Goal: Check status: Check status

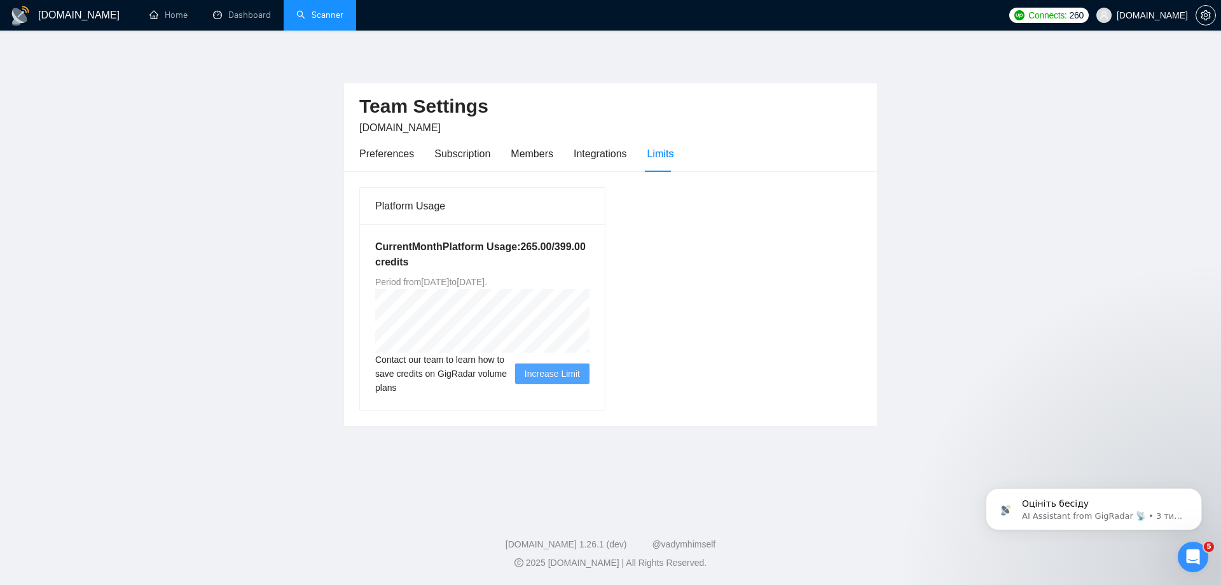
click at [305, 14] on link "Scanner" at bounding box center [319, 15] width 47 height 11
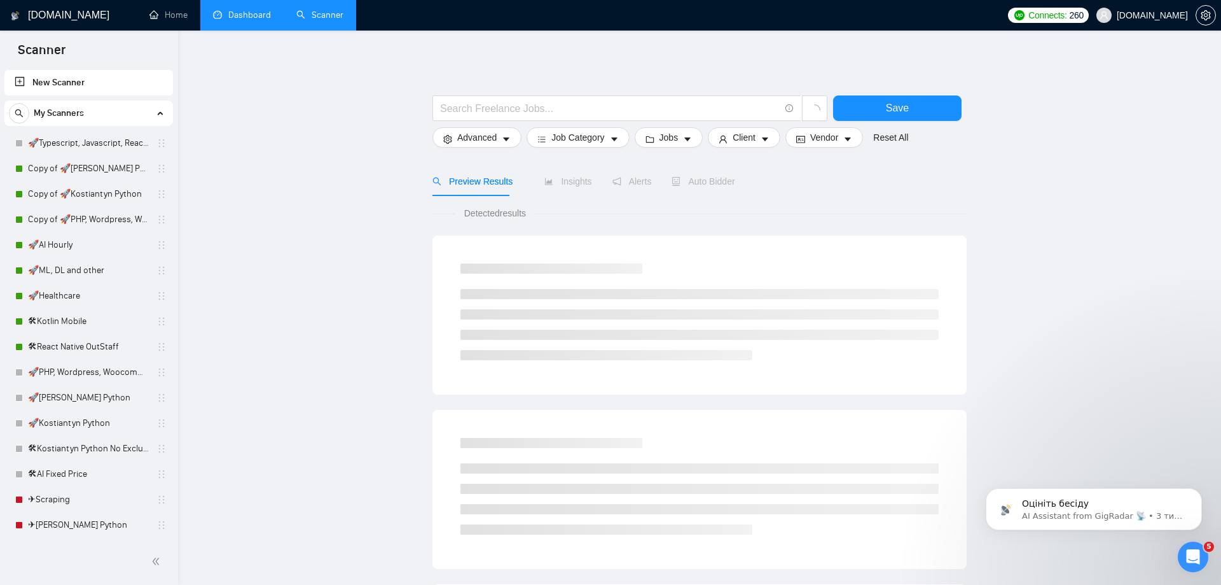
click at [251, 10] on link "Dashboard" at bounding box center [242, 15] width 58 height 11
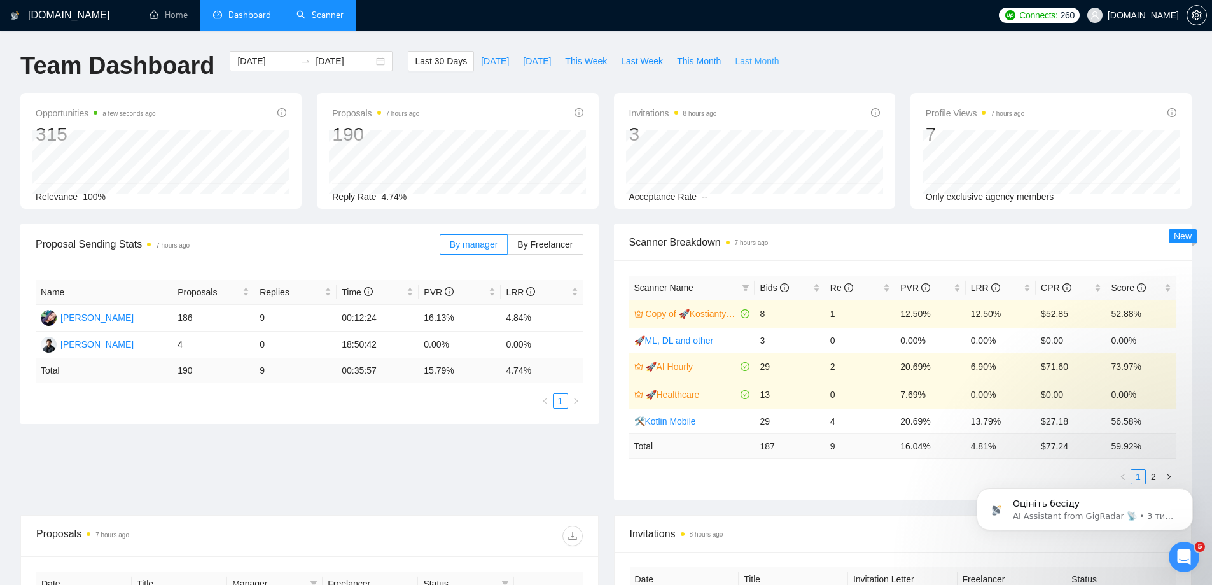
click at [735, 64] on span "Last Month" at bounding box center [757, 61] width 44 height 14
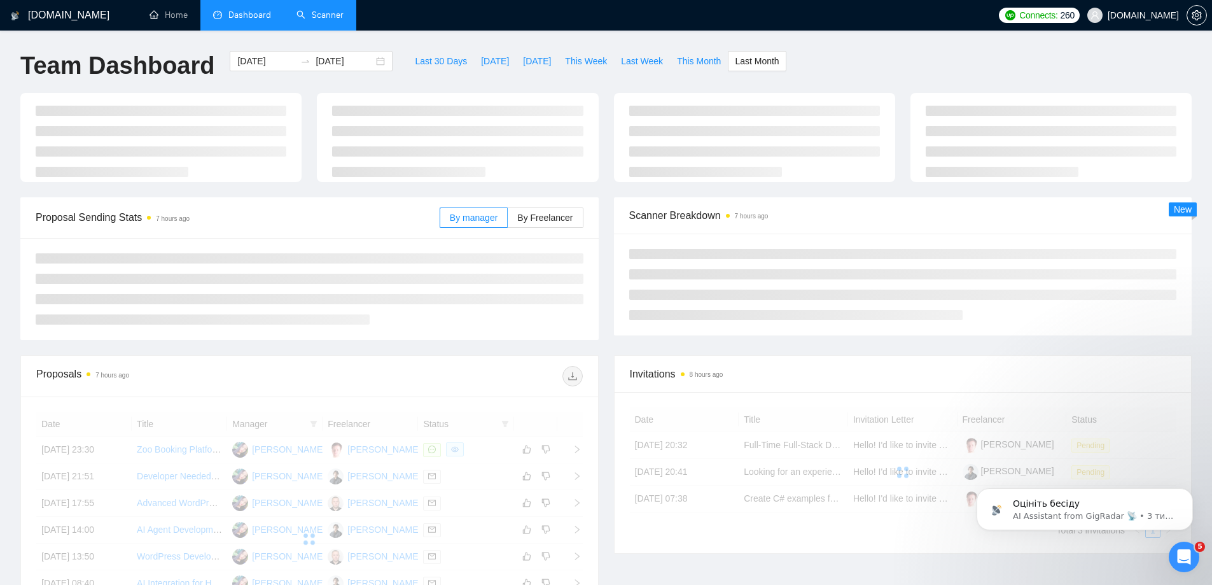
type input "[DATE]"
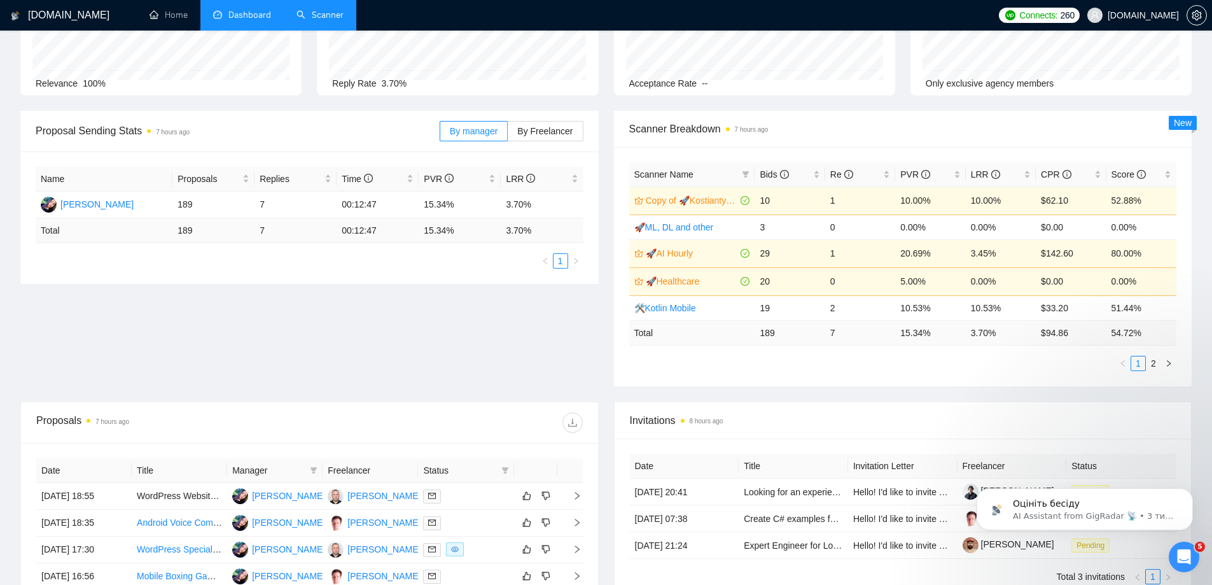
scroll to position [191, 0]
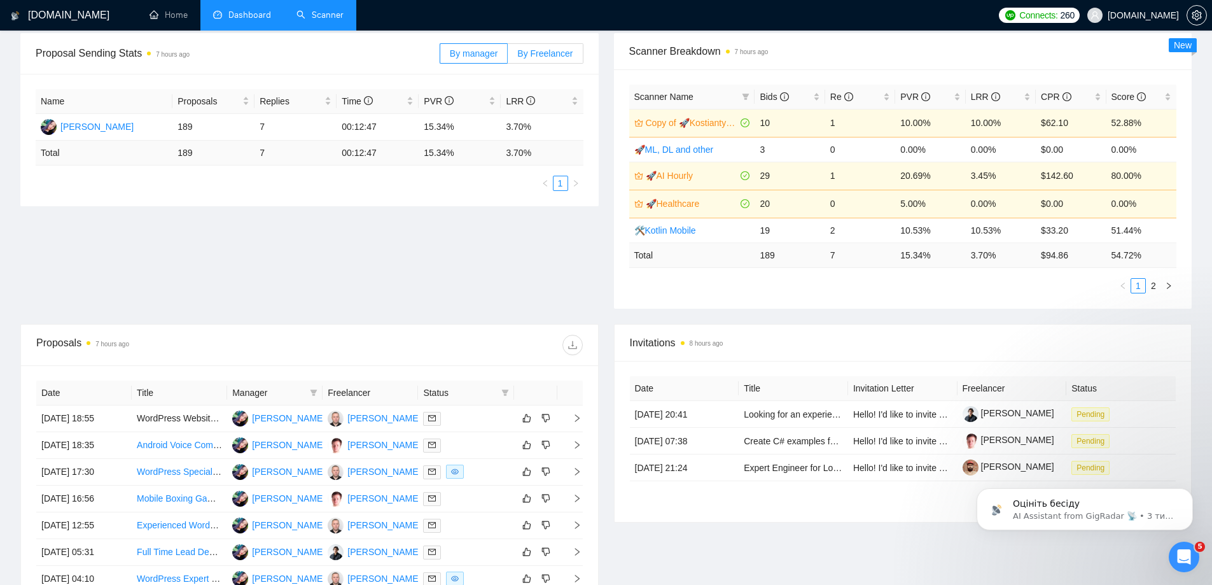
click at [542, 58] on span "By Freelancer" at bounding box center [544, 53] width 55 height 10
click at [508, 57] on input "By Freelancer" at bounding box center [508, 57] width 0 height 0
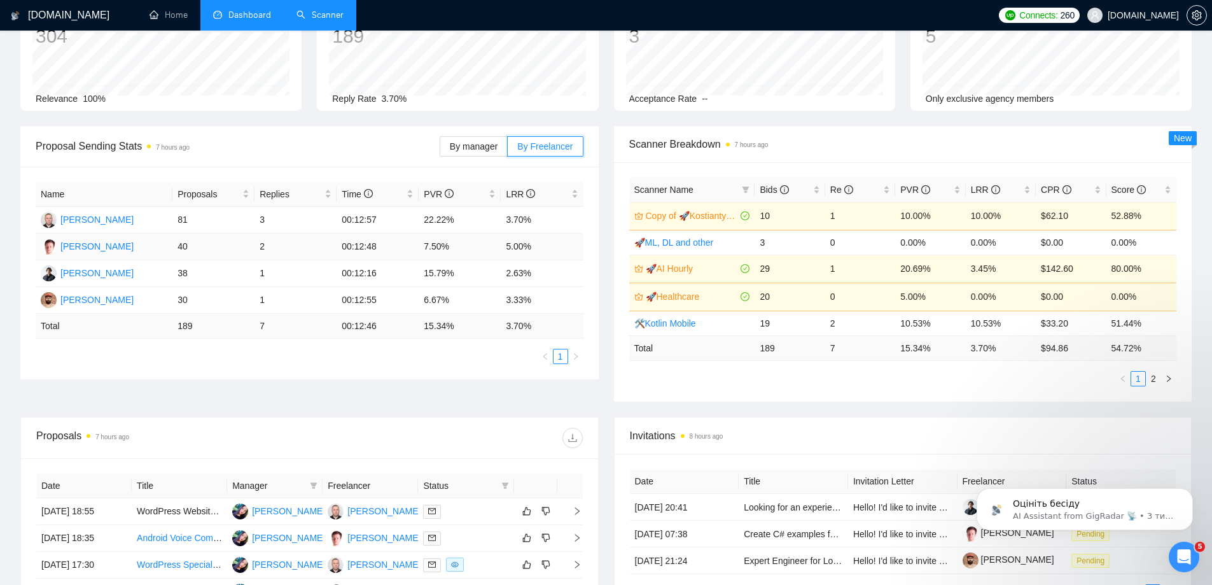
scroll to position [0, 0]
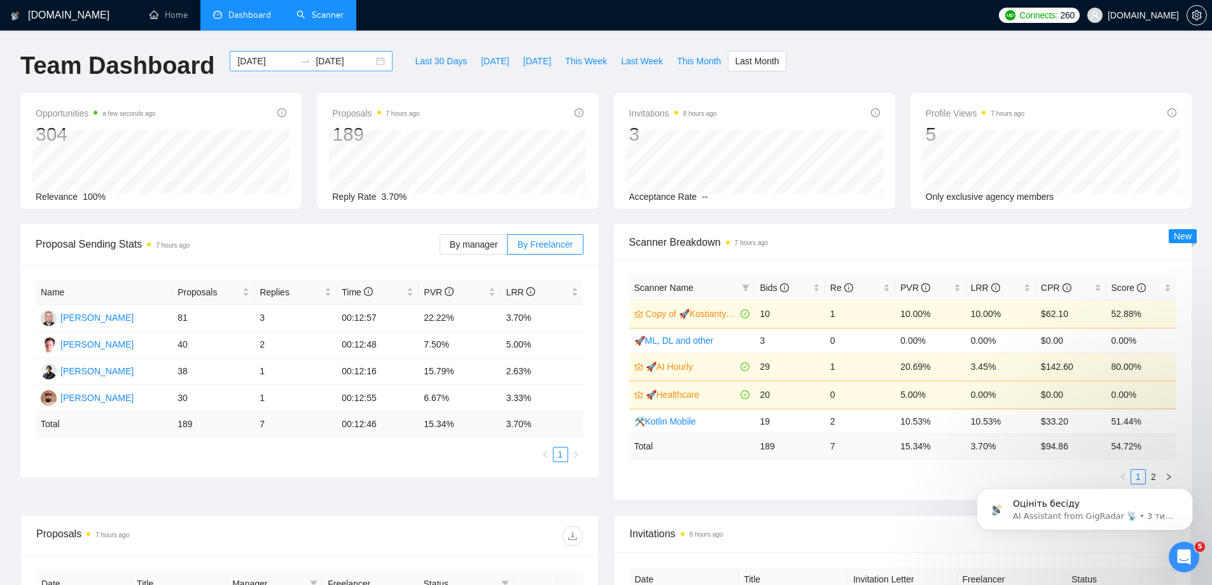
click at [328, 57] on input "[DATE]" at bounding box center [345, 61] width 58 height 14
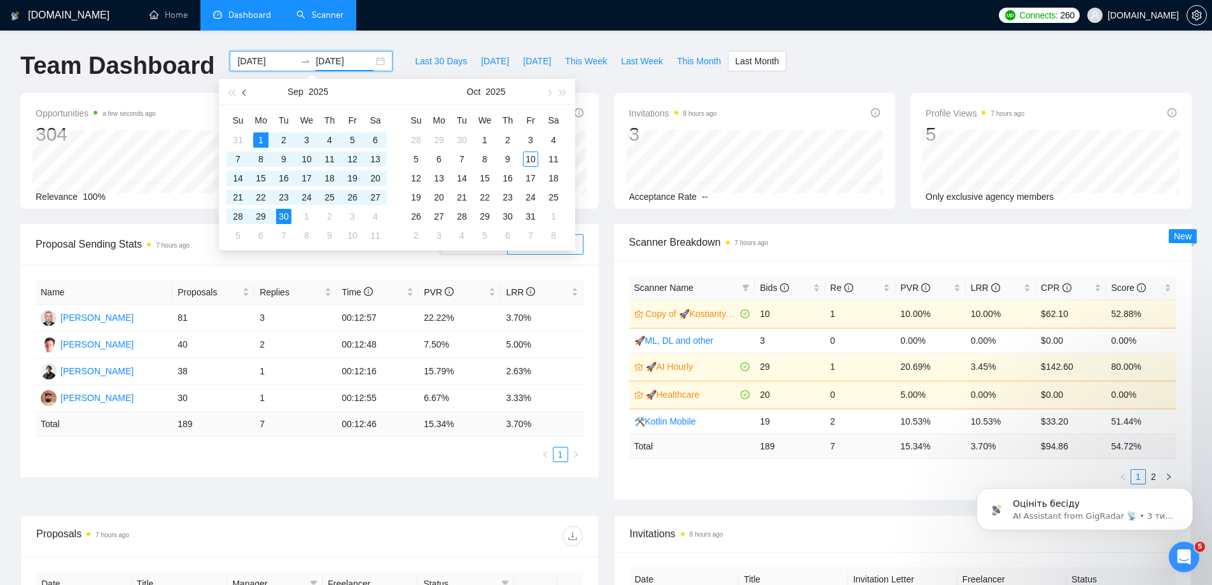
click at [246, 92] on span "button" at bounding box center [245, 92] width 6 height 6
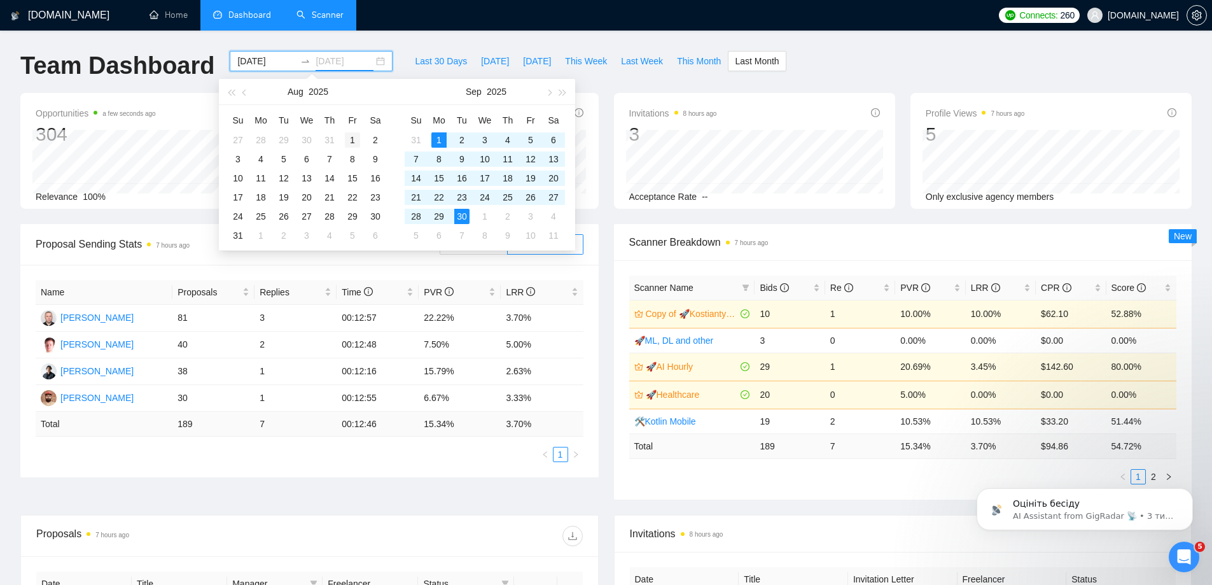
type input "[DATE]"
click at [349, 138] on div "1" at bounding box center [352, 139] width 15 height 15
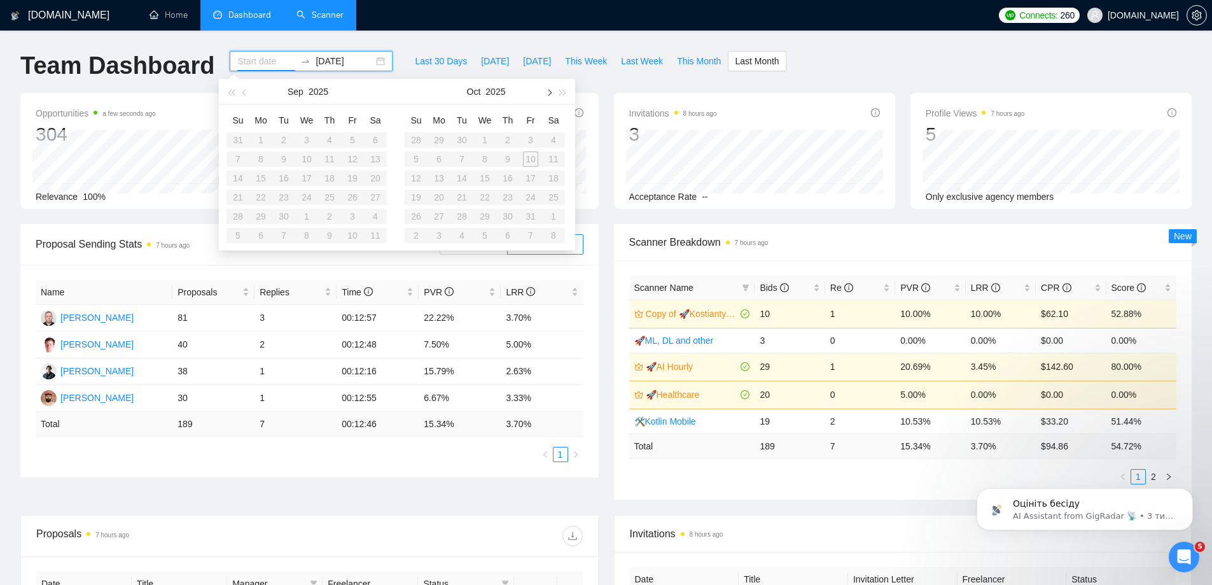
click at [552, 99] on button "button" at bounding box center [548, 91] width 14 height 25
click at [247, 97] on button "button" at bounding box center [245, 91] width 14 height 25
type input "[DATE]"
click at [374, 220] on table "Su Mo Tu We Th Fr Sa 27 28 29 30 31 1 2 3 4 5 6 7 8 9 10 11 12 13 14 15 16 17 1…" at bounding box center [306, 177] width 160 height 135
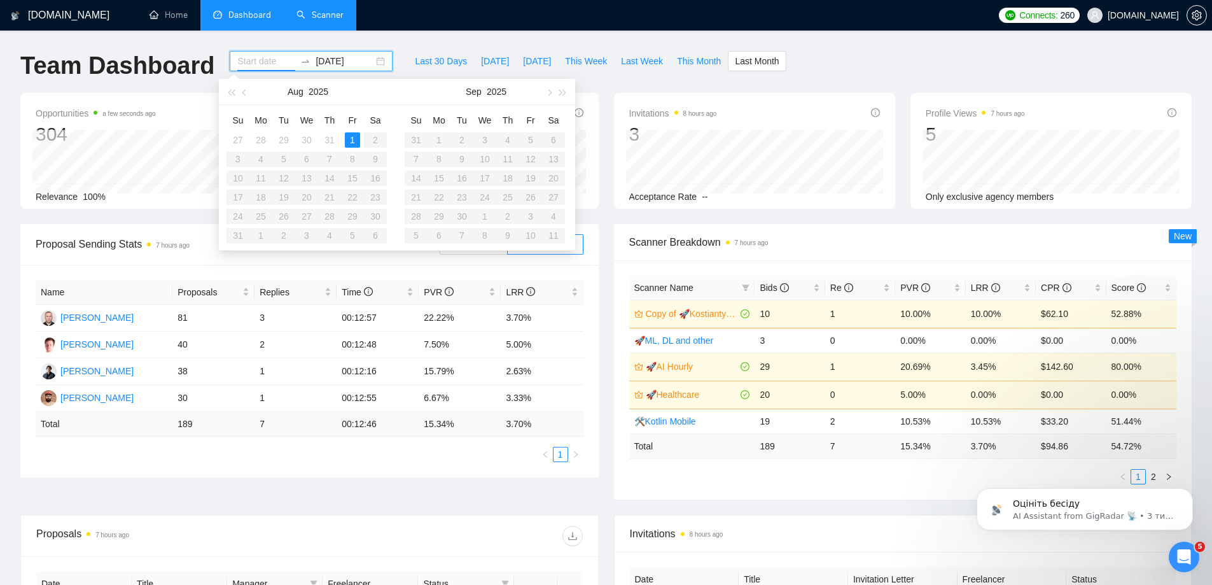
click at [374, 220] on table "Su Mo Tu We Th Fr Sa 27 28 29 30 31 1 2 3 4 5 6 7 8 9 10 11 12 13 14 15 16 17 1…" at bounding box center [306, 177] width 160 height 135
type input "[DATE]"
click at [354, 145] on div "1" at bounding box center [352, 139] width 15 height 15
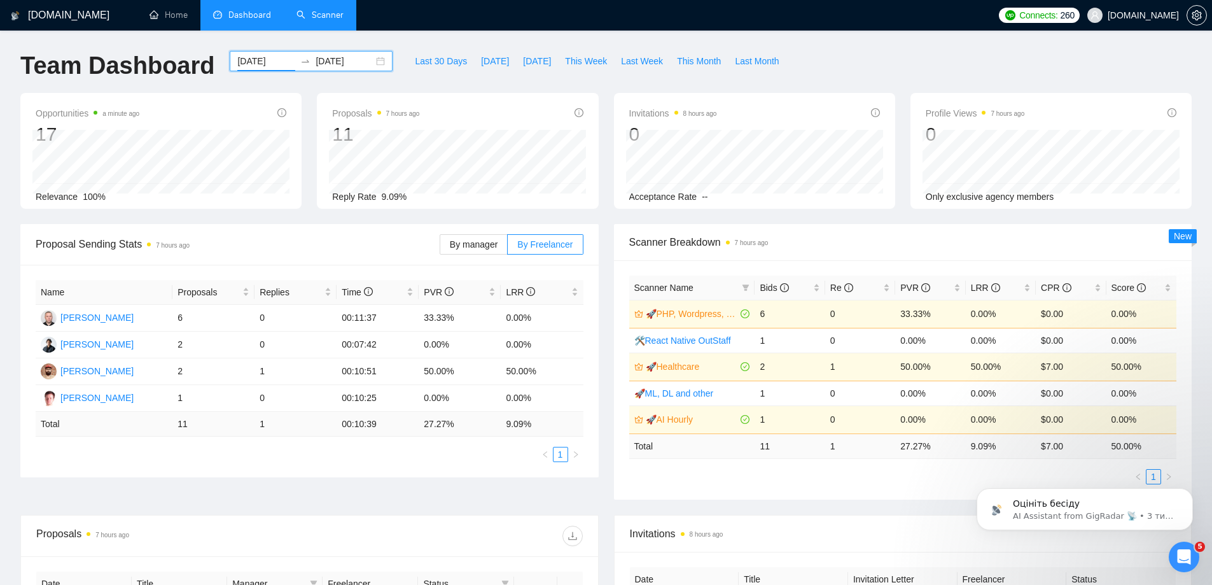
click at [338, 67] on input "[DATE]" at bounding box center [345, 61] width 58 height 14
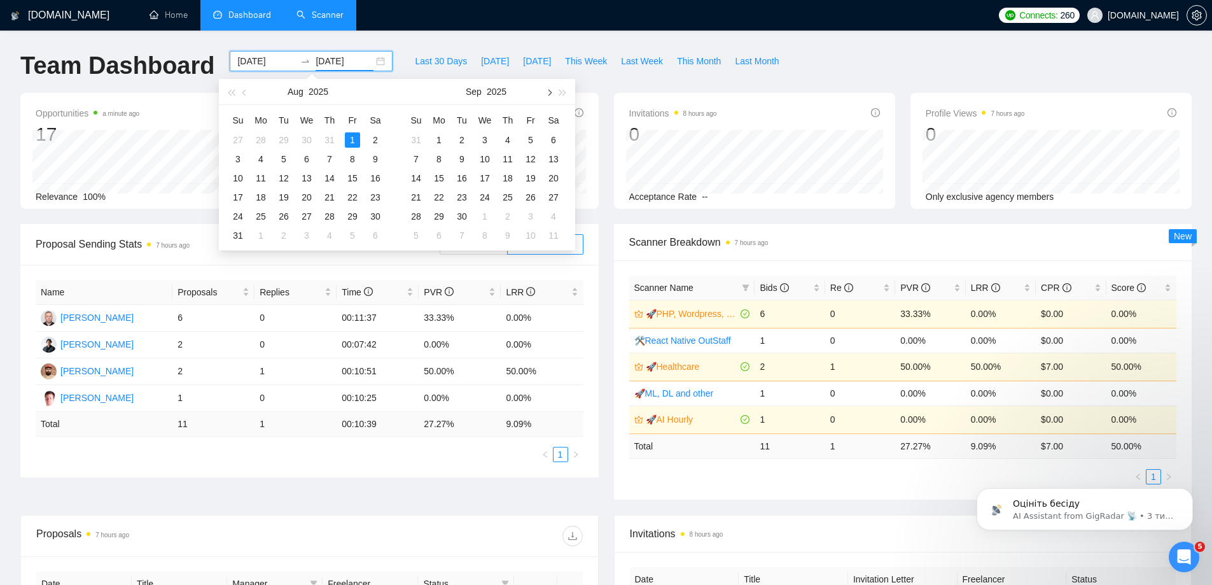
click at [552, 97] on button "button" at bounding box center [548, 91] width 14 height 25
type input "[DATE]"
click at [526, 160] on div "10" at bounding box center [530, 158] width 15 height 15
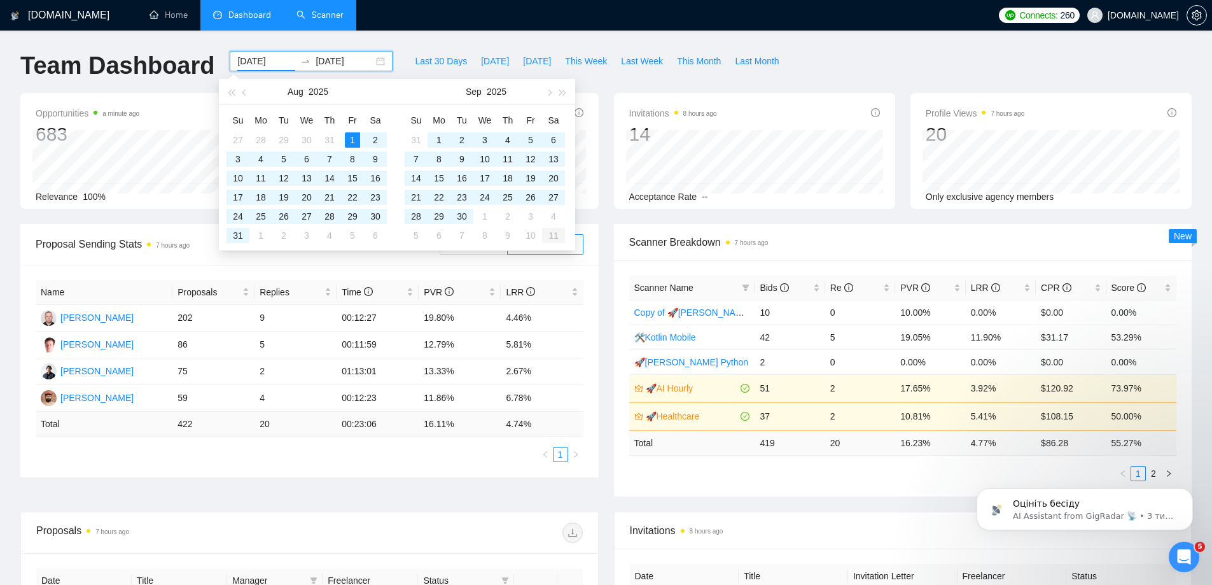
click at [824, 63] on div "Team Dashboard [DATE] [DATE] Last 30 Days [DATE] [DATE] This Week Last Week Thi…" at bounding box center [606, 72] width 1186 height 42
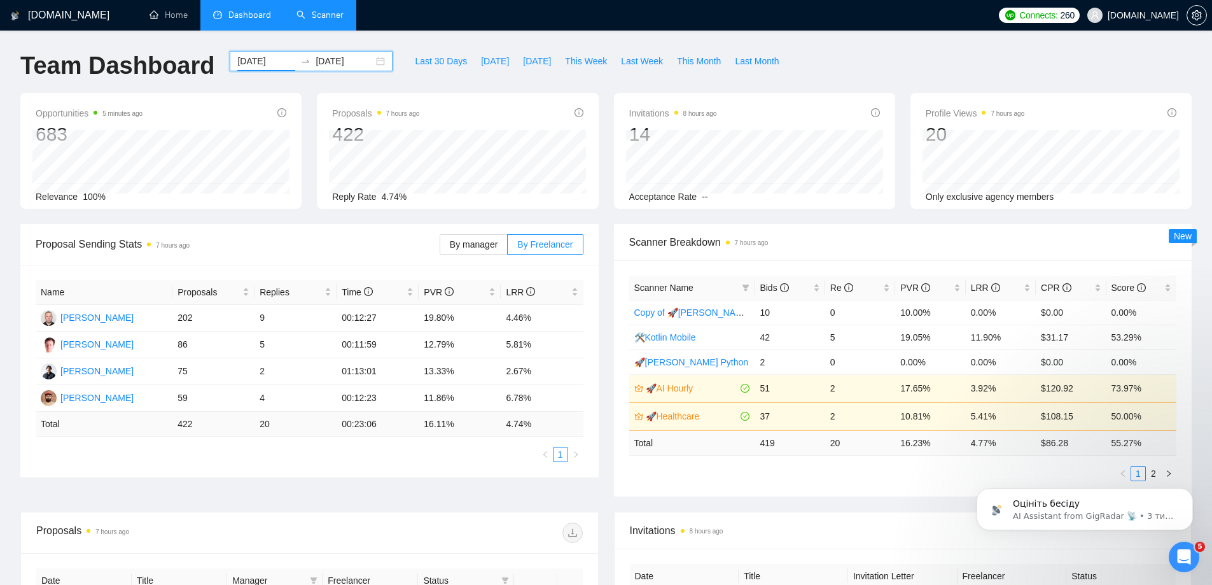
click at [278, 67] on input "[DATE]" at bounding box center [266, 61] width 58 height 14
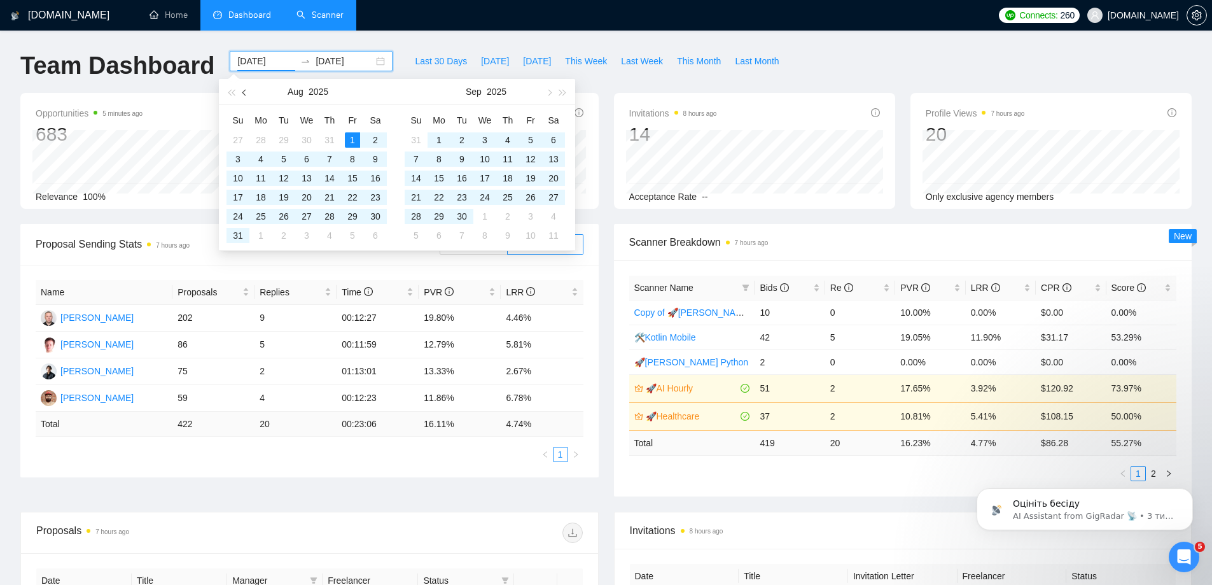
click at [240, 98] on button "button" at bounding box center [245, 91] width 14 height 25
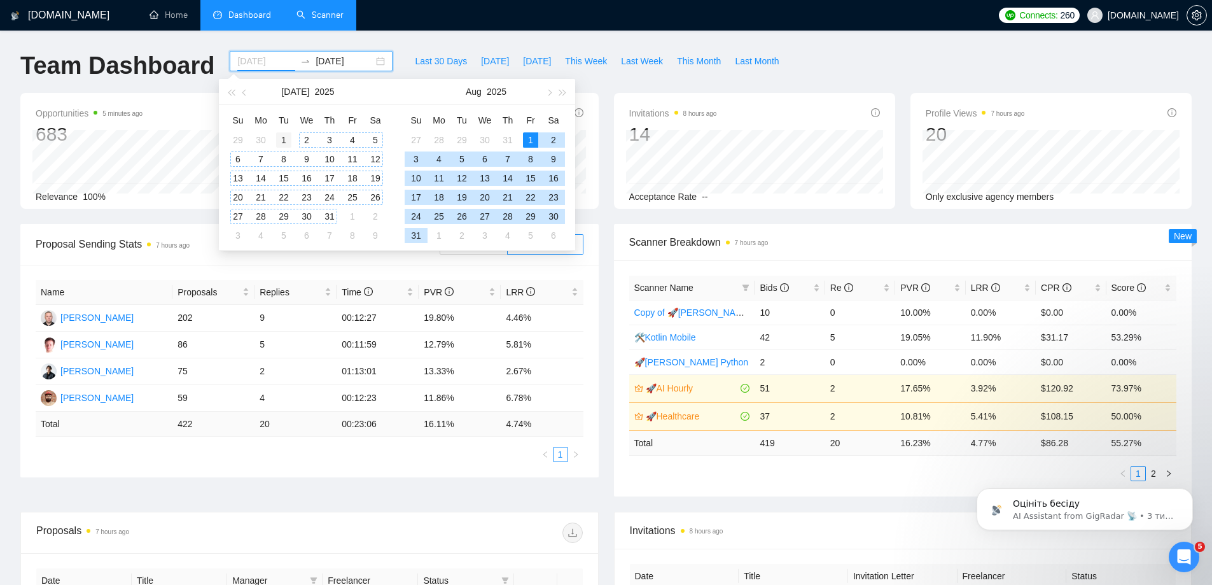
type input "[DATE]"
click at [285, 139] on div "1" at bounding box center [283, 139] width 15 height 15
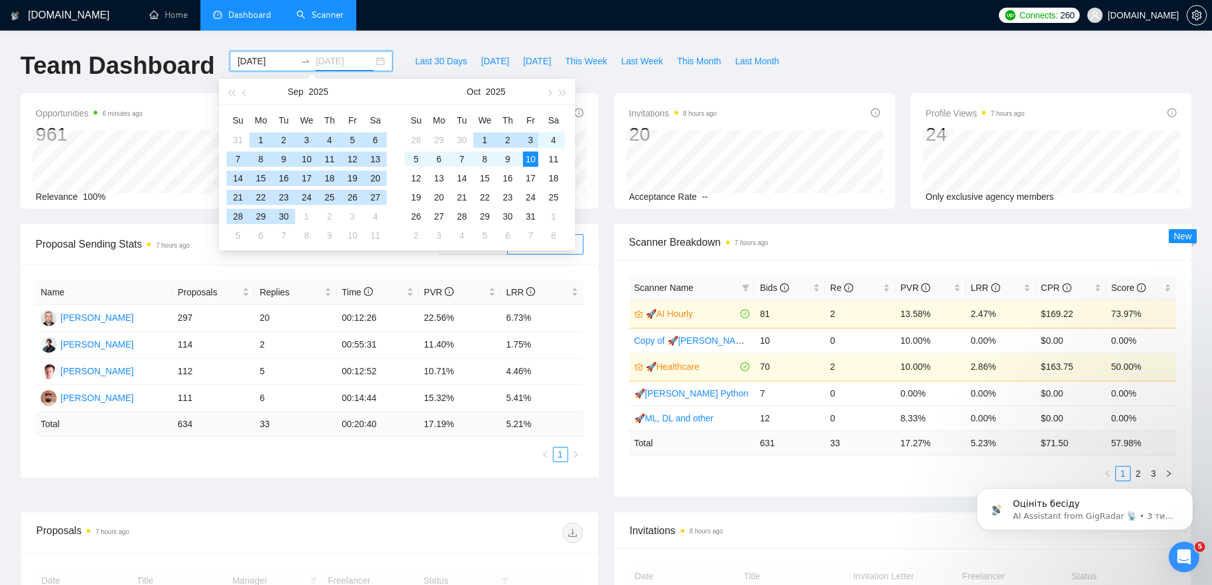
click at [531, 155] on div "10" at bounding box center [530, 158] width 15 height 15
type input "[DATE]"
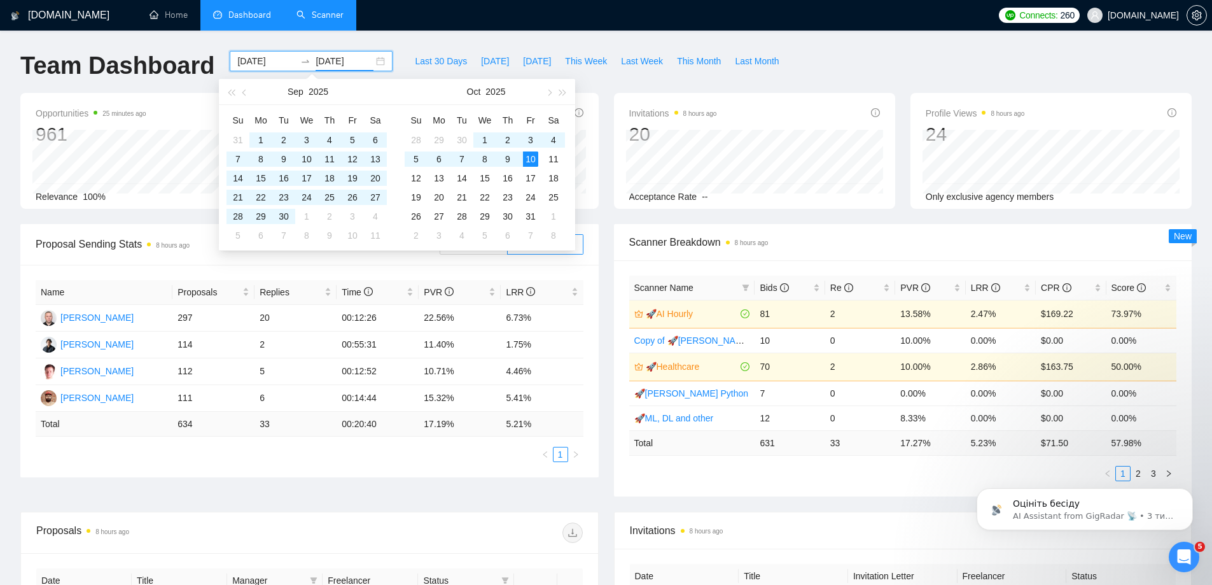
click at [291, 476] on div "Name Proposals Replies Time PVR LRR [PERSON_NAME] 297 20 00:12:26 22.56% 6.73% …" at bounding box center [309, 371] width 578 height 212
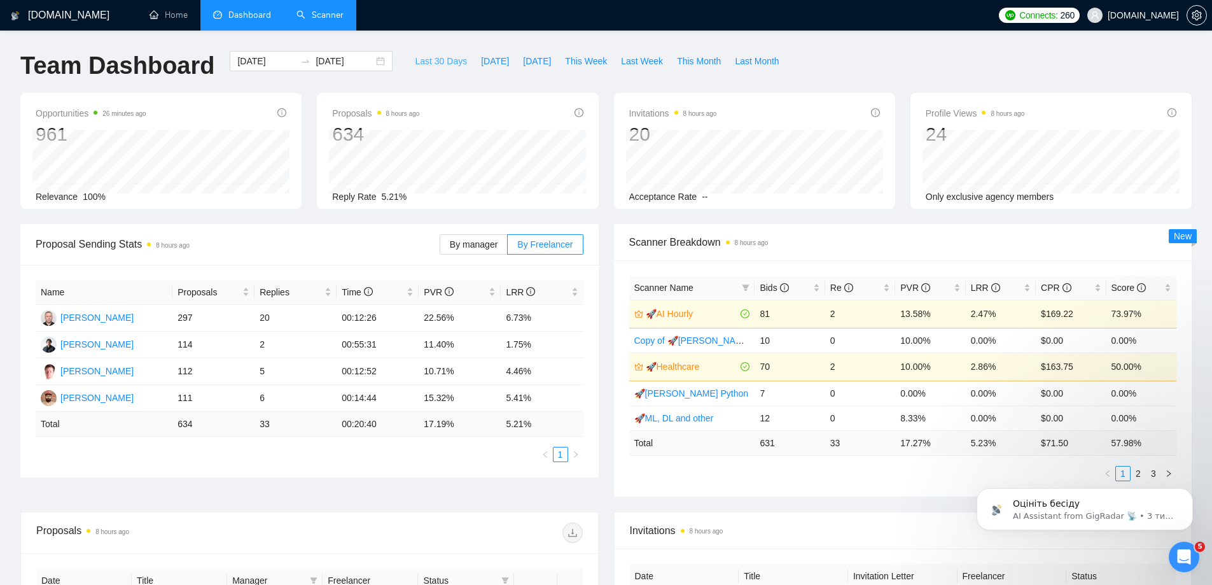
click at [436, 60] on span "Last 30 Days" at bounding box center [441, 61] width 52 height 14
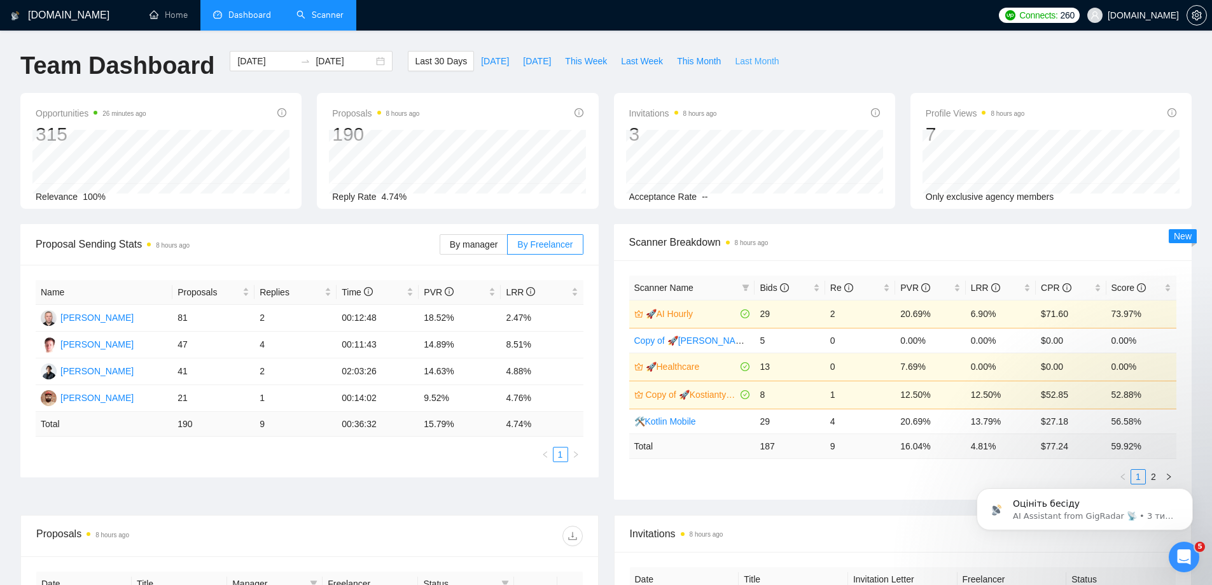
click at [735, 62] on span "Last Month" at bounding box center [757, 61] width 44 height 14
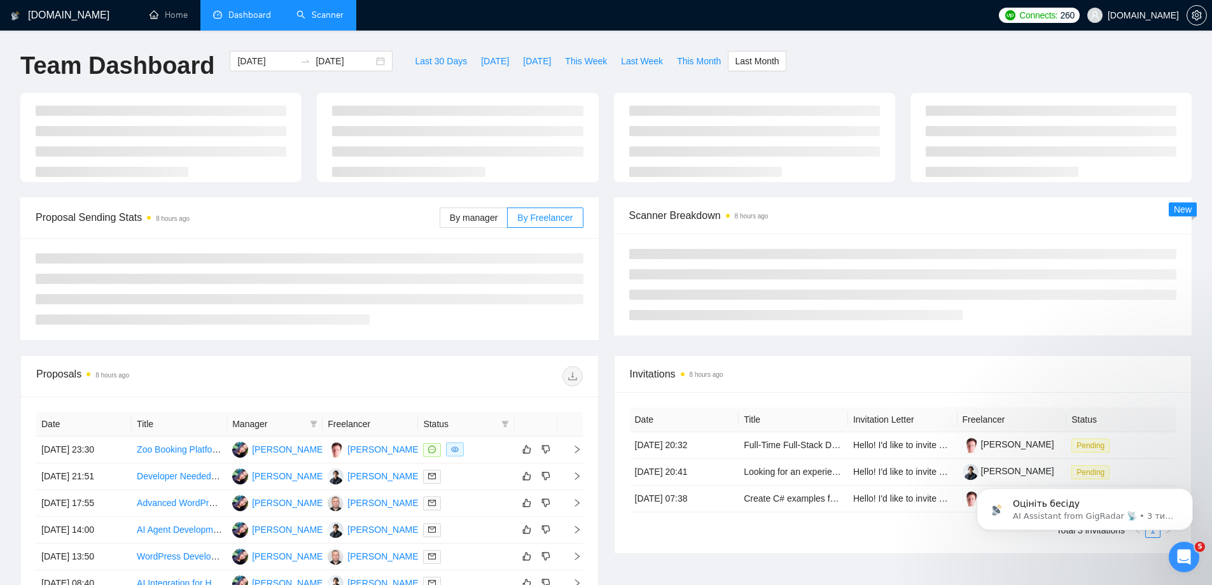
type input "[DATE]"
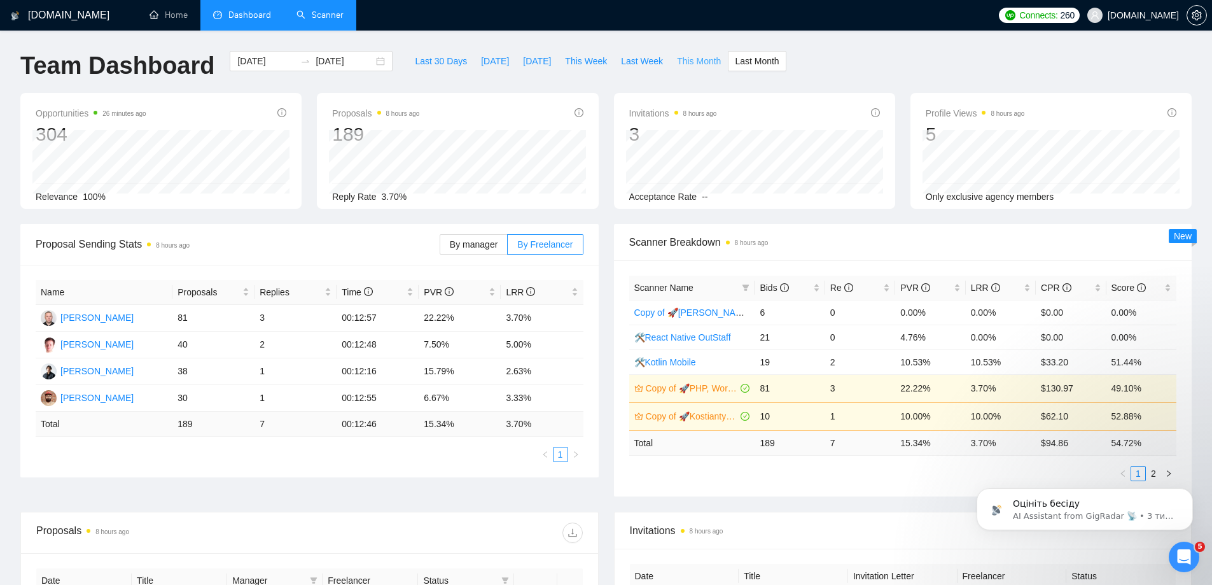
click at [677, 59] on span "This Month" at bounding box center [699, 61] width 44 height 14
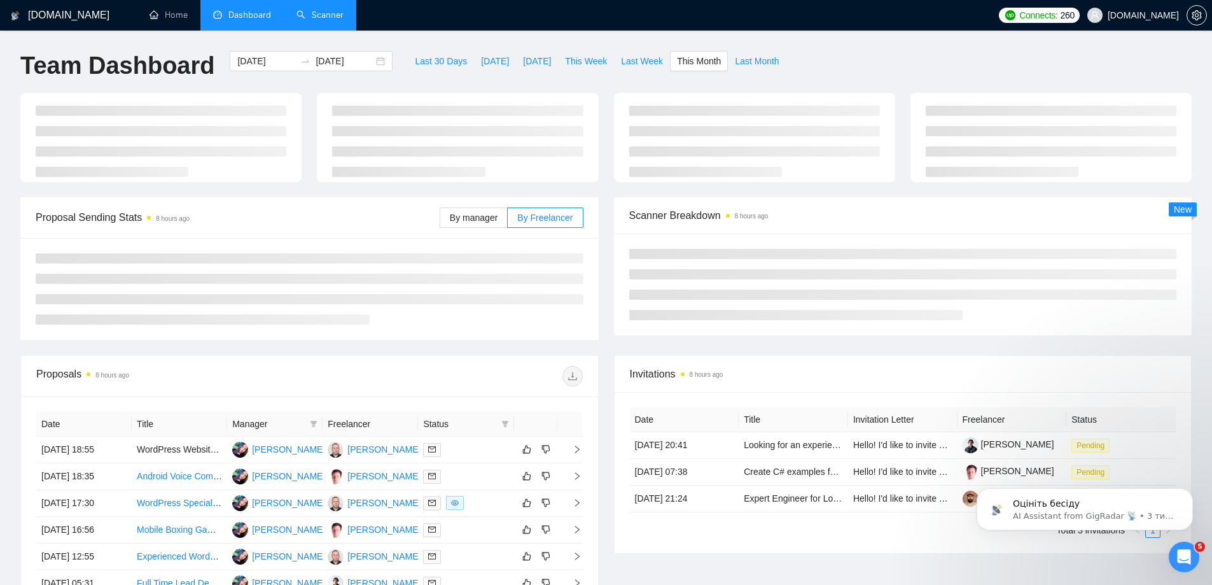
type input "[DATE]"
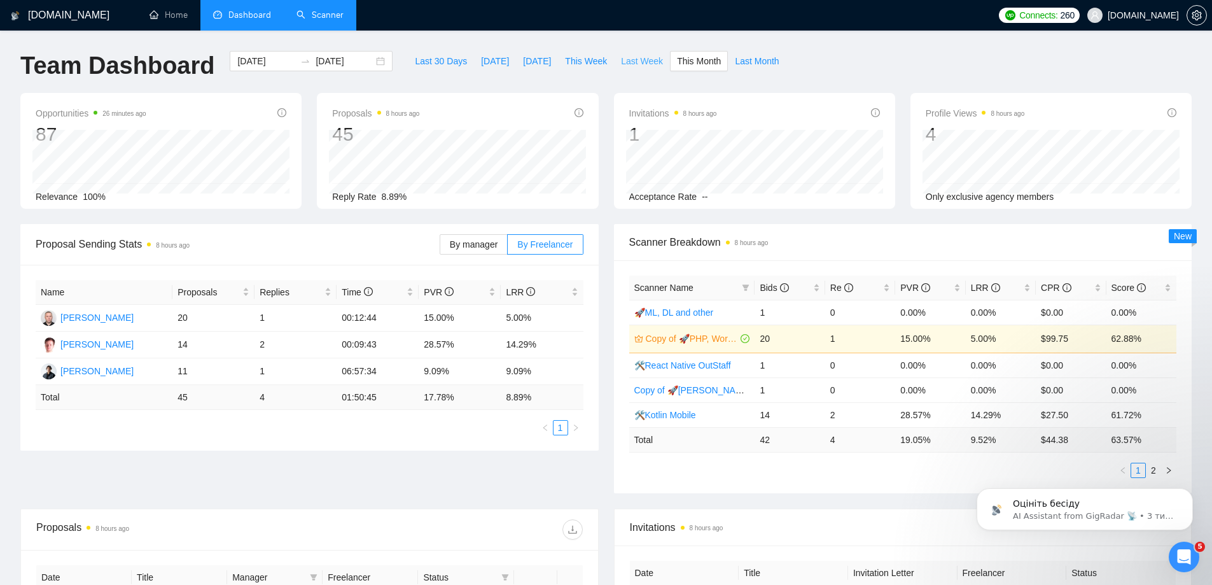
click at [621, 60] on span "Last Week" at bounding box center [642, 61] width 42 height 14
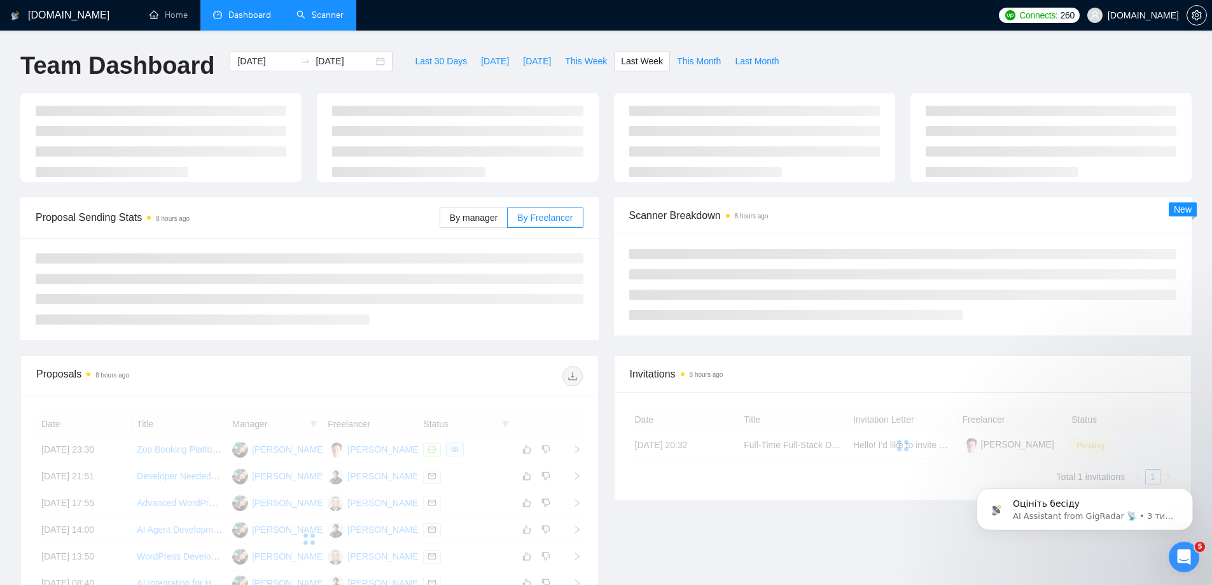
type input "[DATE]"
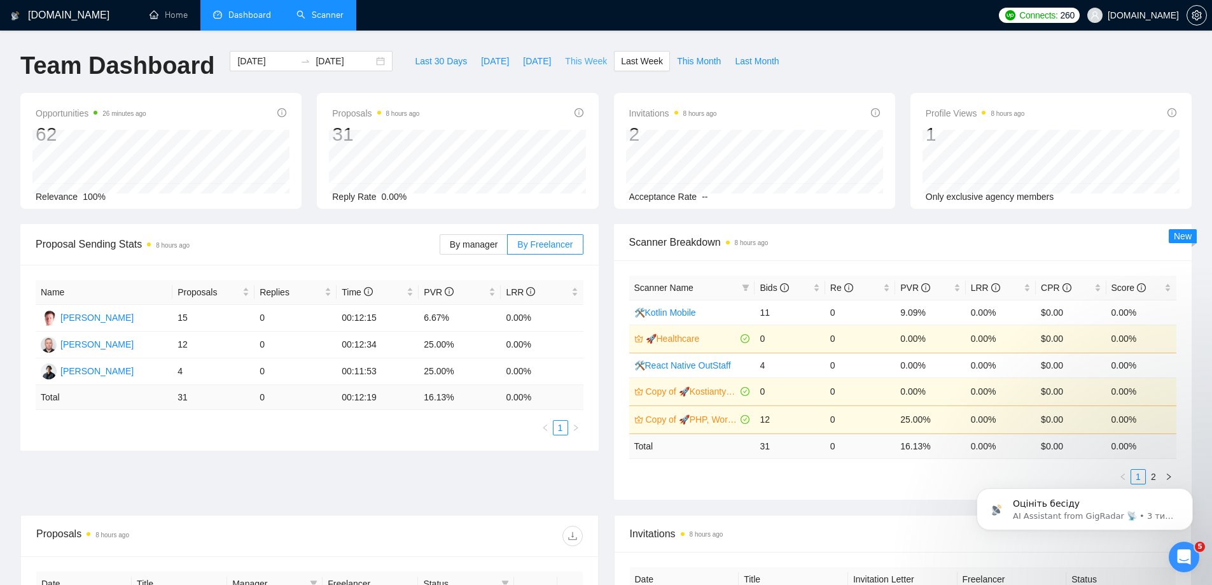
click at [569, 58] on span "This Week" at bounding box center [586, 61] width 42 height 14
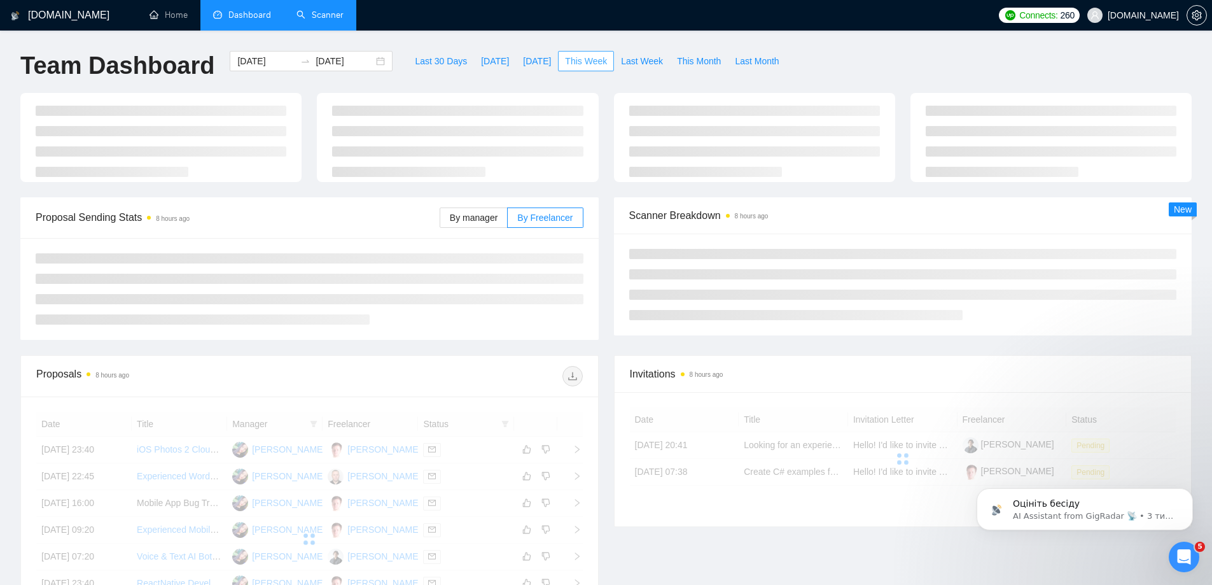
type input "[DATE]"
